Goal: Information Seeking & Learning: Learn about a topic

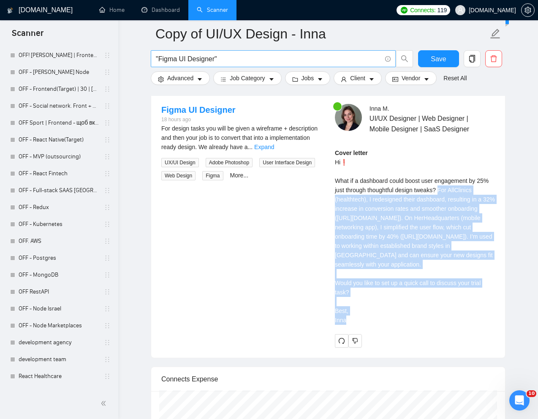
scroll to position [119, 0]
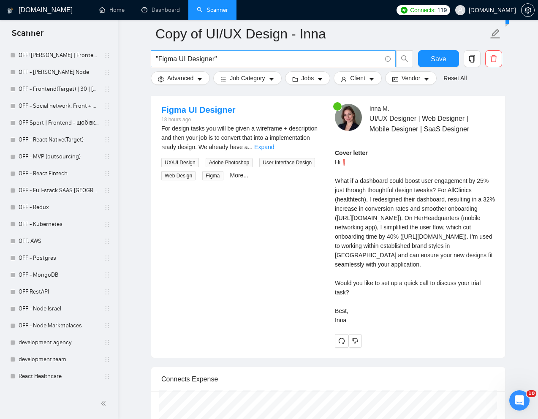
click at [232, 57] on input ""Figma UI Designer"" at bounding box center [268, 59] width 225 height 11
paste input "UX Designer for High-Fidelity Web App Prototype"
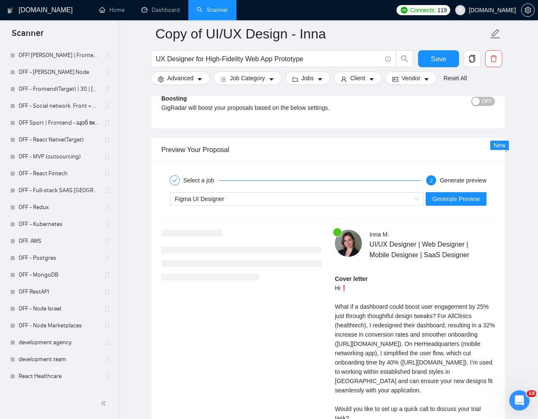
scroll to position [1489, 0]
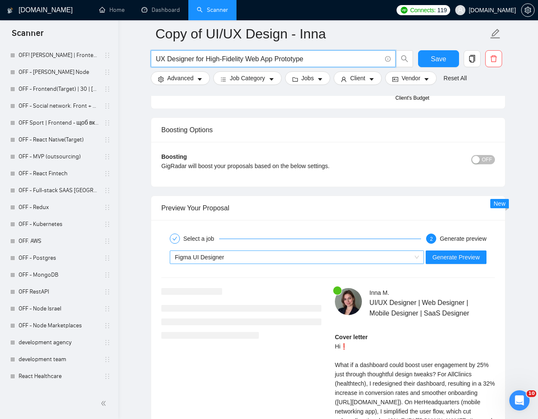
click at [255, 259] on div "Figma UI Designer" at bounding box center [293, 257] width 236 height 13
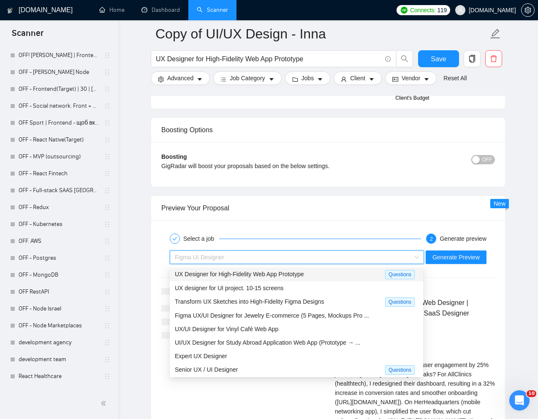
click at [233, 273] on span "UX Designer for High-Fidelity Web App Prototype" at bounding box center [239, 273] width 129 height 7
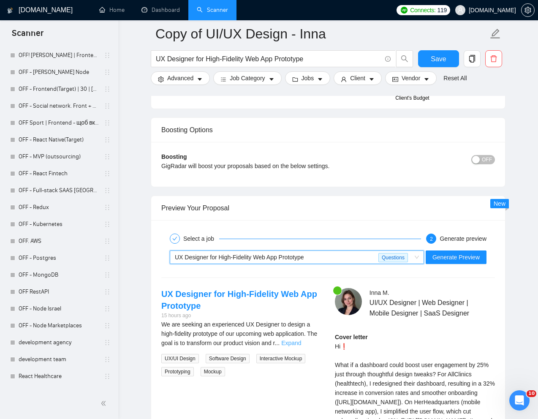
click at [301, 343] on link "Expand" at bounding box center [291, 342] width 20 height 7
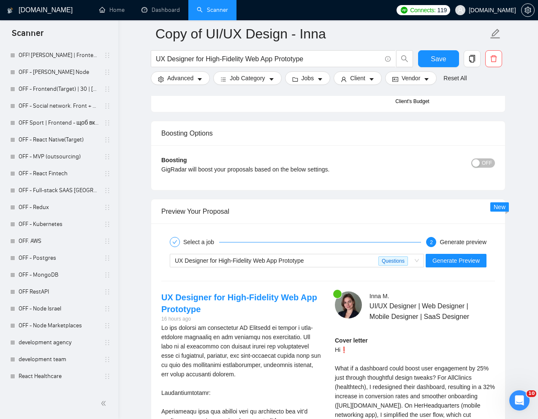
scroll to position [1471, 0]
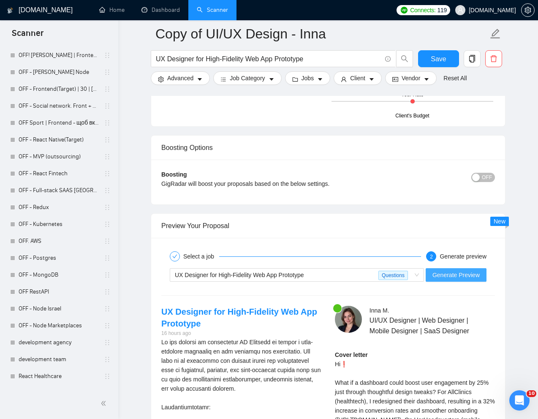
click at [461, 274] on span "Generate Preview" at bounding box center [455, 274] width 47 height 9
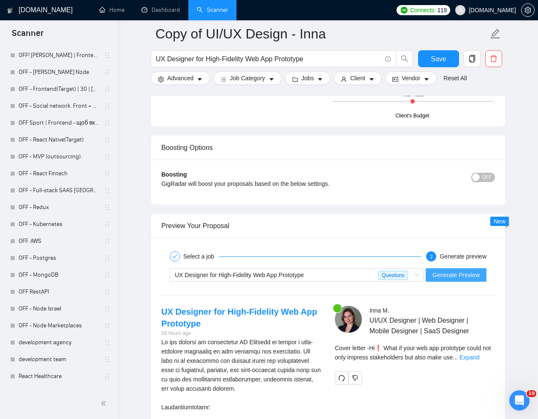
scroll to position [119, 0]
click at [255, 58] on input "UX Designer for High-Fidelity Web App Prototype" at bounding box center [268, 59] width 225 height 11
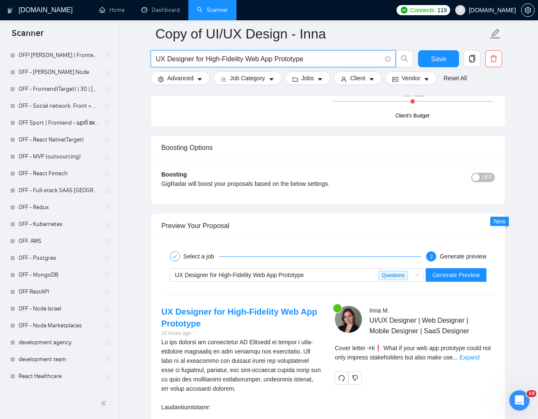
click at [255, 58] on input "UX Designer for High-Fidelity Web App Prototype" at bounding box center [268, 59] width 225 height 11
paste input "Deliver delightful UI designs for a finance app"
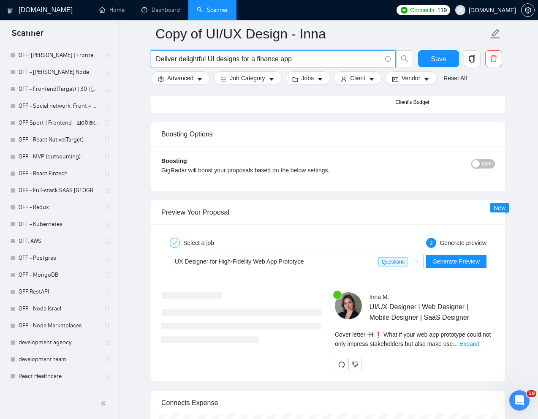
click at [315, 261] on div "UX Designer for High-Fidelity Web App Prototype" at bounding box center [276, 261] width 203 height 13
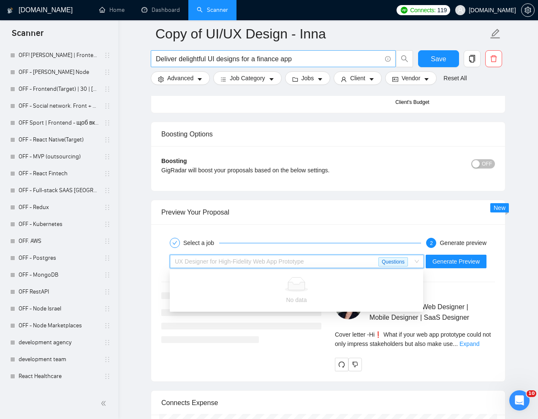
click at [220, 62] on input "Deliver delightful UI designs for a finance app" at bounding box center [268, 59] width 225 height 11
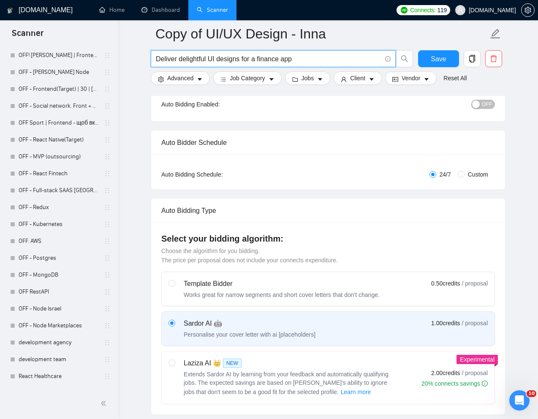
scroll to position [0, 0]
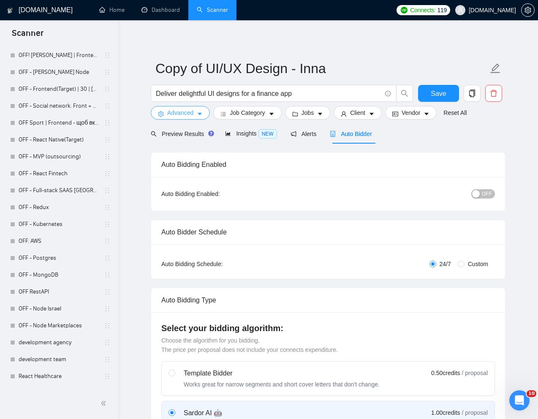
click at [179, 112] on span "Advanced" at bounding box center [180, 112] width 26 height 9
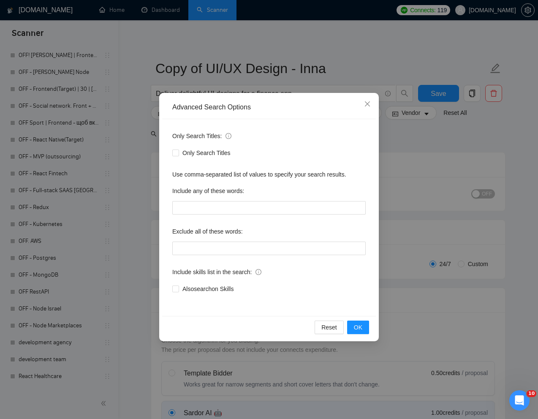
click at [317, 47] on div "Advanced Search Options Only Search Titles: Only Search Titles Use comma-separa…" at bounding box center [269, 209] width 538 height 419
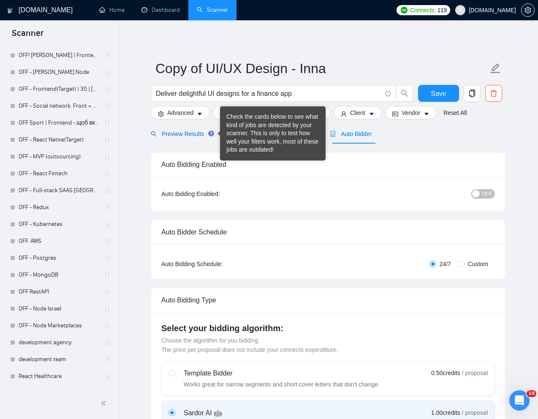
click at [191, 134] on span "Preview Results" at bounding box center [181, 133] width 61 height 7
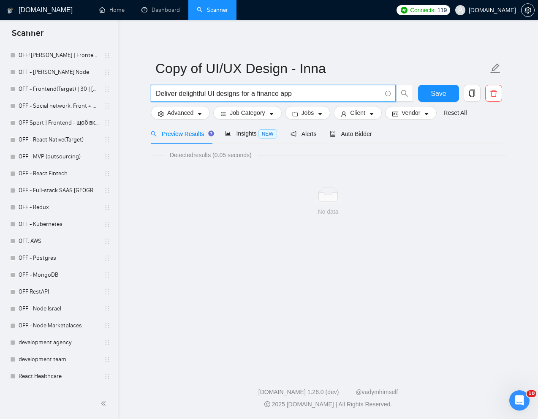
drag, startPoint x: 243, startPoint y: 93, endPoint x: 142, endPoint y: 92, distance: 100.8
click at [142, 92] on main "Copy of UI/UX Design - Inna Deliver delightful UI designs for a finance app Sav…" at bounding box center [328, 194] width 392 height 320
type input "for a finance app"
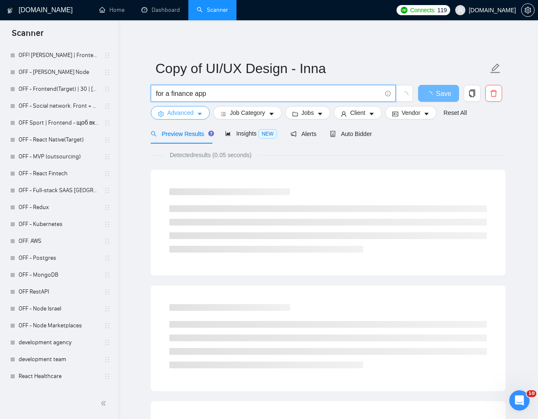
click at [188, 111] on span "Advanced" at bounding box center [180, 112] width 26 height 9
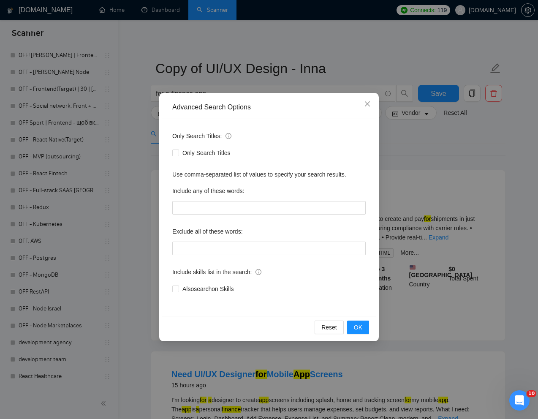
click at [447, 147] on div "Advanced Search Options Only Search Titles: Only Search Titles Use comma-separa…" at bounding box center [269, 209] width 538 height 419
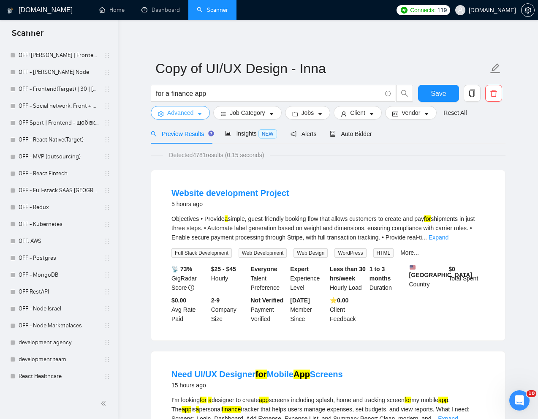
click at [190, 115] on span "Advanced" at bounding box center [180, 112] width 26 height 9
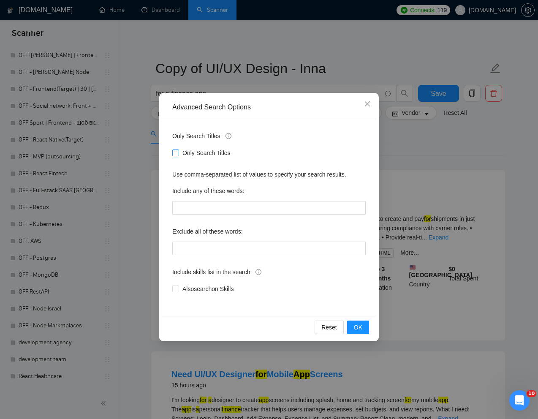
click at [173, 157] on label "Only Search Titles" at bounding box center [203, 152] width 62 height 9
click at [173, 155] on input "Only Search Titles" at bounding box center [175, 152] width 6 height 6
checkbox input "true"
click at [358, 325] on span "OK" at bounding box center [358, 326] width 8 height 9
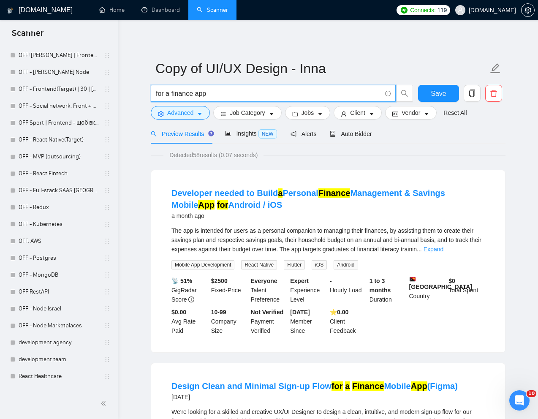
drag, startPoint x: 216, startPoint y: 94, endPoint x: 149, endPoint y: 91, distance: 66.3
click at [149, 91] on div "for a finance app" at bounding box center [282, 95] width 266 height 21
paste input "Deliver delightful UI designs"
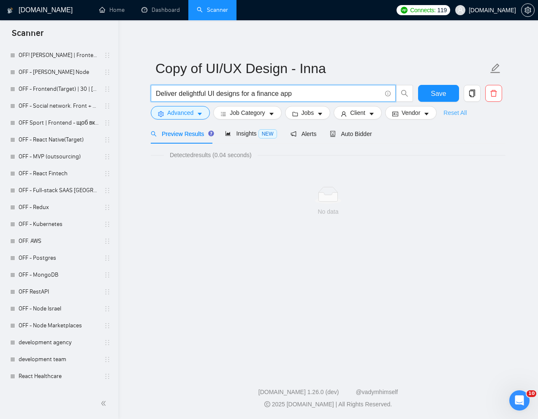
click at [459, 114] on link "Reset All" at bounding box center [454, 112] width 23 height 9
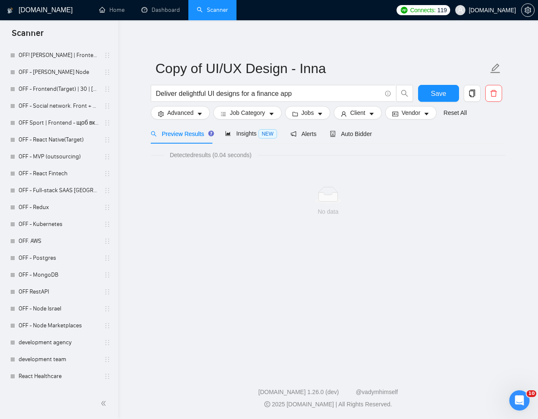
click at [413, 149] on div "Detected results (0.04 seconds) No data" at bounding box center [328, 189] width 354 height 93
click at [315, 96] on input "Deliver delightful UI designs for a finance app" at bounding box center [268, 93] width 225 height 11
drag, startPoint x: 330, startPoint y: 92, endPoint x: 152, endPoint y: 89, distance: 178.1
click at [152, 89] on span "Deliver delightful UI designs for a finance app" at bounding box center [273, 93] width 245 height 17
paste input "text"
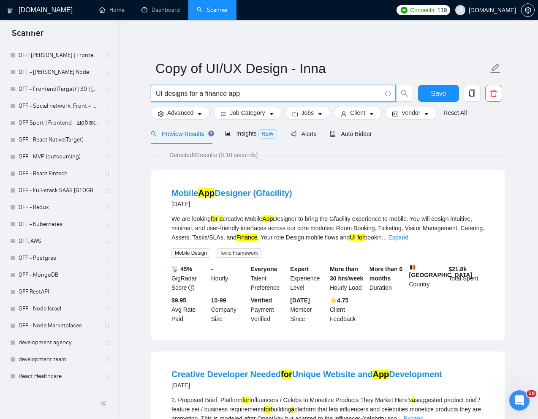
click at [231, 94] on input "UI designs for a finance app" at bounding box center [268, 93] width 225 height 11
paste input "Deliver delightful UI designs for a finance app"
type input ""Deliver delightful UI designs for a finance app""
